Goal: Task Accomplishment & Management: Use online tool/utility

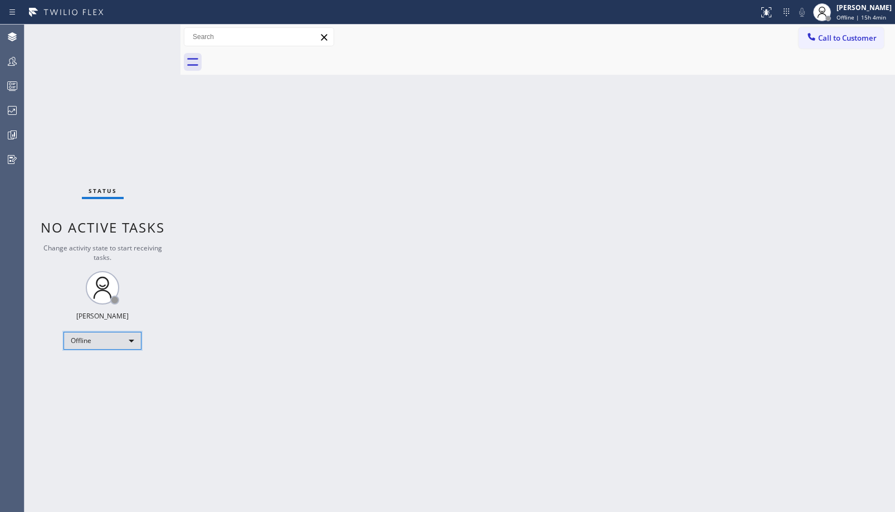
click at [122, 335] on div "Offline" at bounding box center [103, 341] width 78 height 18
click at [106, 386] on li "Unavailable" at bounding box center [102, 383] width 76 height 13
click at [18, 63] on icon at bounding box center [12, 61] width 13 height 13
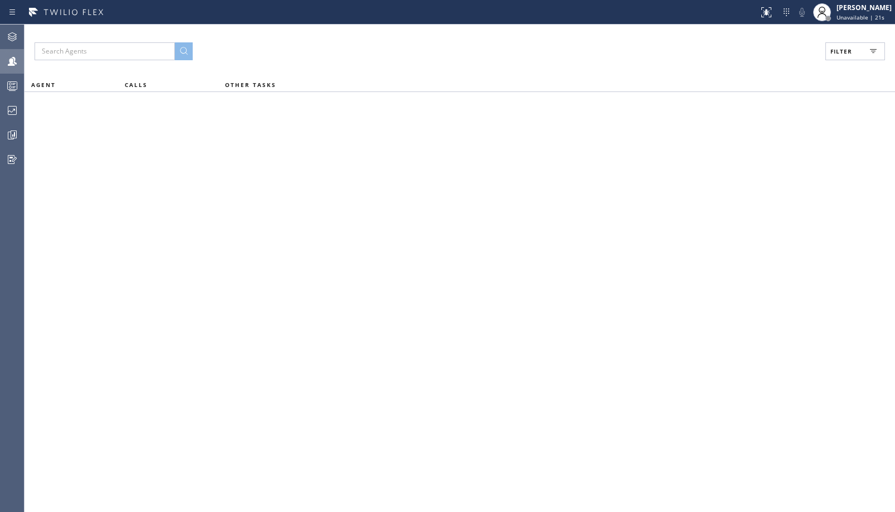
click at [848, 52] on span "Filter" at bounding box center [842, 51] width 22 height 8
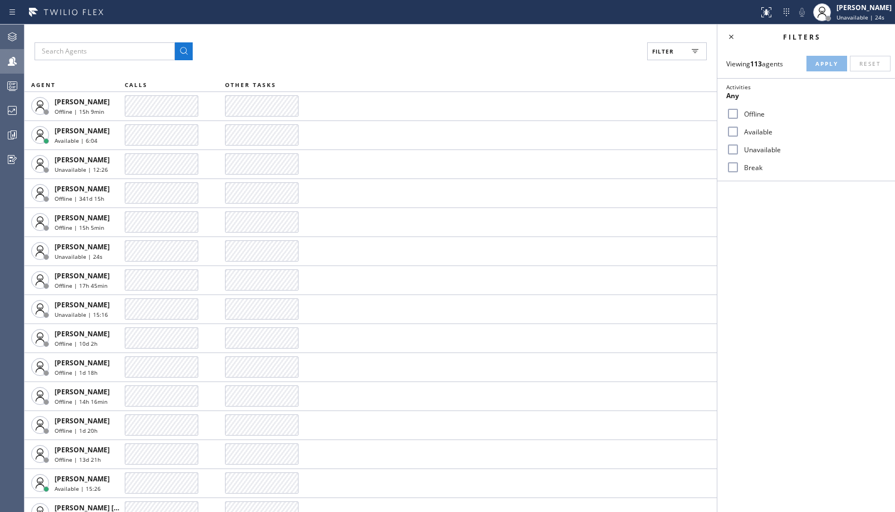
click at [746, 151] on label "Unavailable" at bounding box center [813, 149] width 147 height 9
click at [740, 151] on input "Unavailable" at bounding box center [733, 149] width 13 height 13
checkbox input "true"
click at [816, 65] on span "Apply" at bounding box center [827, 64] width 23 height 8
click at [18, 111] on icon at bounding box center [12, 110] width 13 height 13
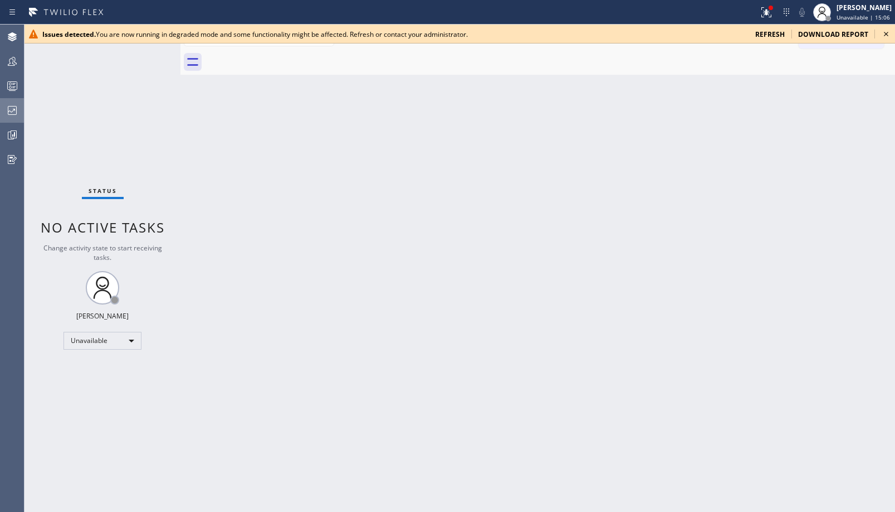
click at [14, 99] on button "Dashboards" at bounding box center [12, 110] width 24 height 25
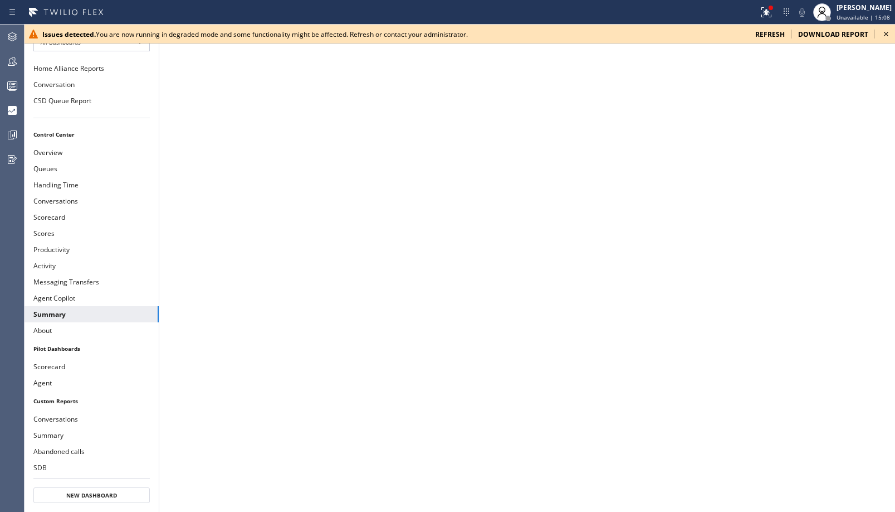
click at [884, 35] on icon at bounding box center [886, 33] width 13 height 13
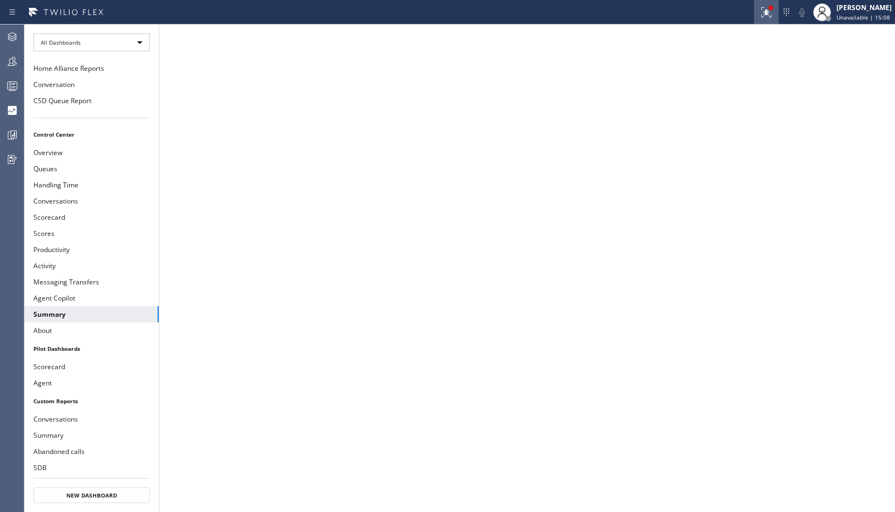
click at [775, 12] on div at bounding box center [766, 12] width 25 height 13
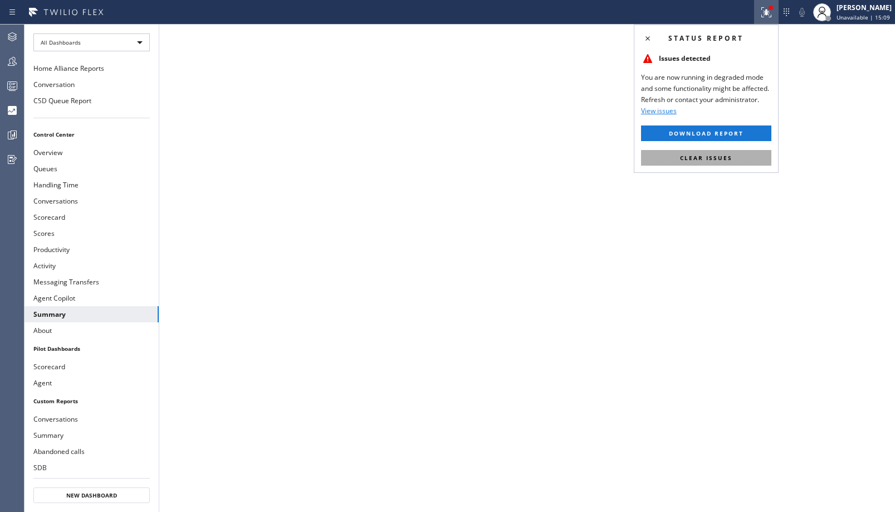
click at [681, 160] on span "Clear issues" at bounding box center [706, 158] width 52 height 8
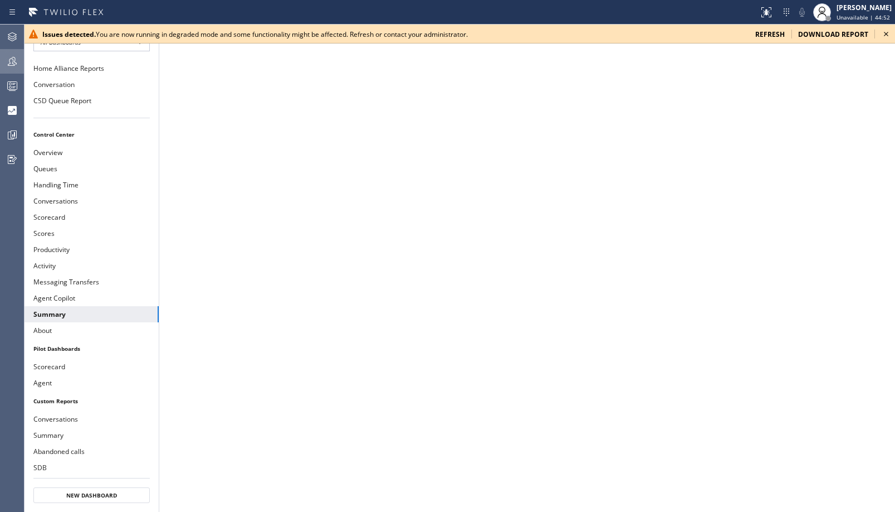
click at [6, 64] on icon at bounding box center [12, 61] width 13 height 13
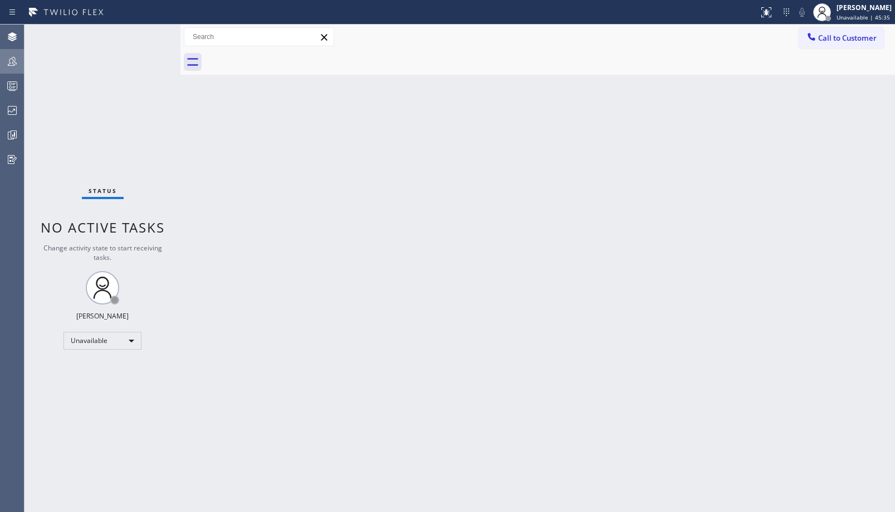
click at [13, 69] on div at bounding box center [12, 61] width 25 height 22
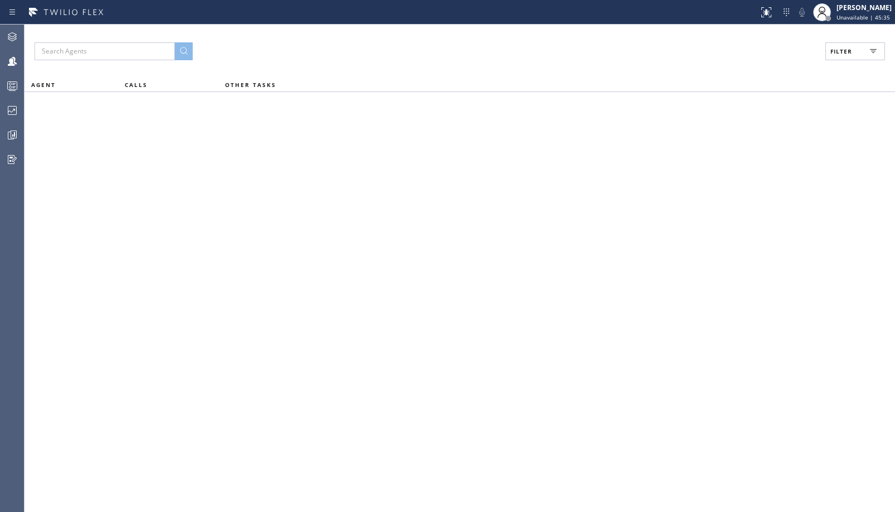
click at [852, 47] on span "Filter" at bounding box center [842, 51] width 22 height 8
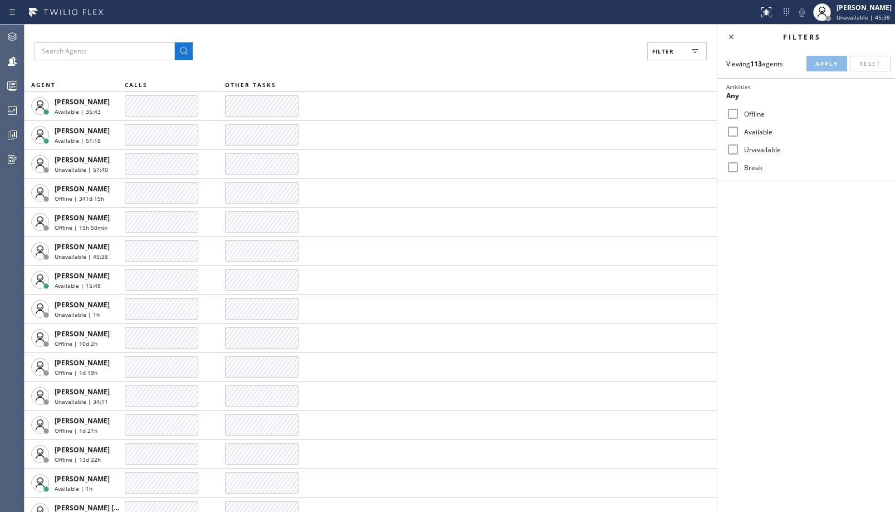
click at [748, 171] on label "Break" at bounding box center [813, 167] width 147 height 9
click at [740, 171] on input "Break" at bounding box center [733, 166] width 13 height 13
checkbox input "true"
click at [830, 53] on div "Viewing 113 agents Apply Reset Activities Break only Offline Available Unavaila…" at bounding box center [807, 115] width 178 height 132
click at [829, 56] on button "Apply" at bounding box center [827, 64] width 41 height 16
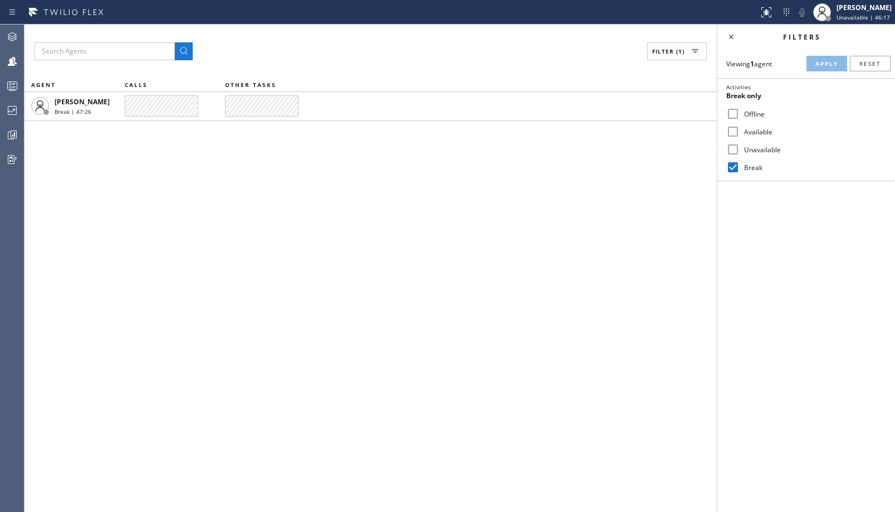
click at [773, 149] on label "Unavailable" at bounding box center [813, 149] width 147 height 9
click at [740, 149] on input "Unavailable" at bounding box center [733, 149] width 13 height 13
checkbox input "true"
click at [750, 165] on label "Break" at bounding box center [813, 167] width 147 height 9
click at [740, 165] on input "Break" at bounding box center [733, 166] width 13 height 13
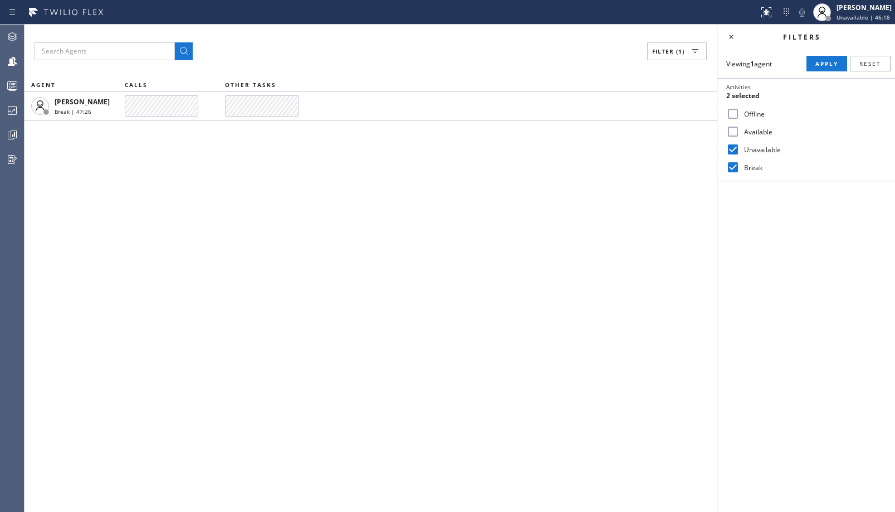
checkbox input "false"
click at [817, 61] on span "Apply" at bounding box center [827, 64] width 23 height 8
